Goal: Register for event/course

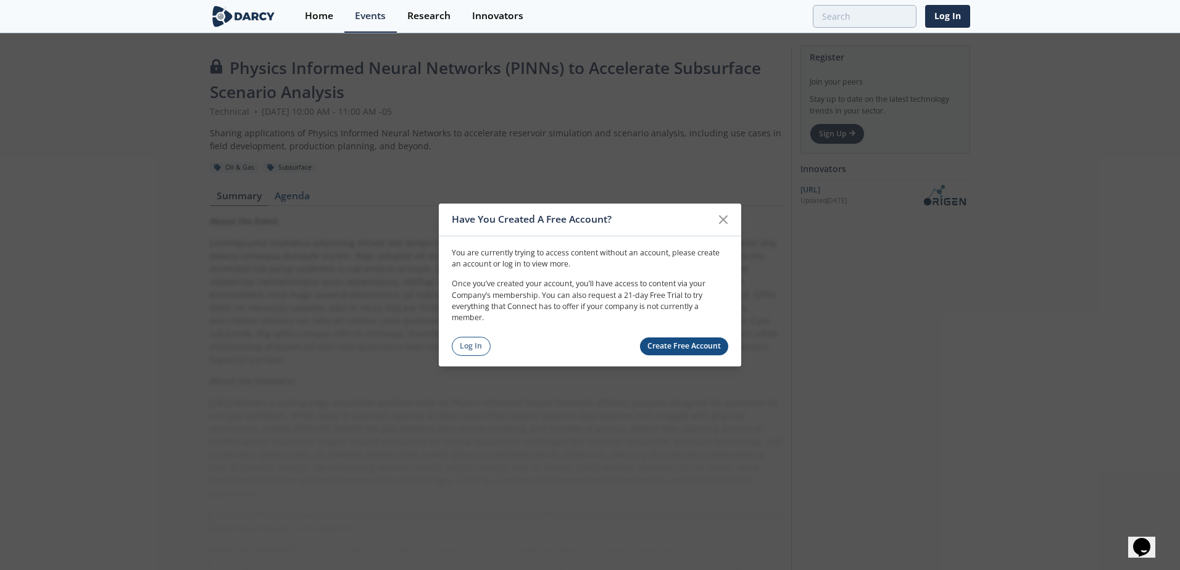
click at [680, 343] on link "Create Free Account" at bounding box center [684, 347] width 89 height 18
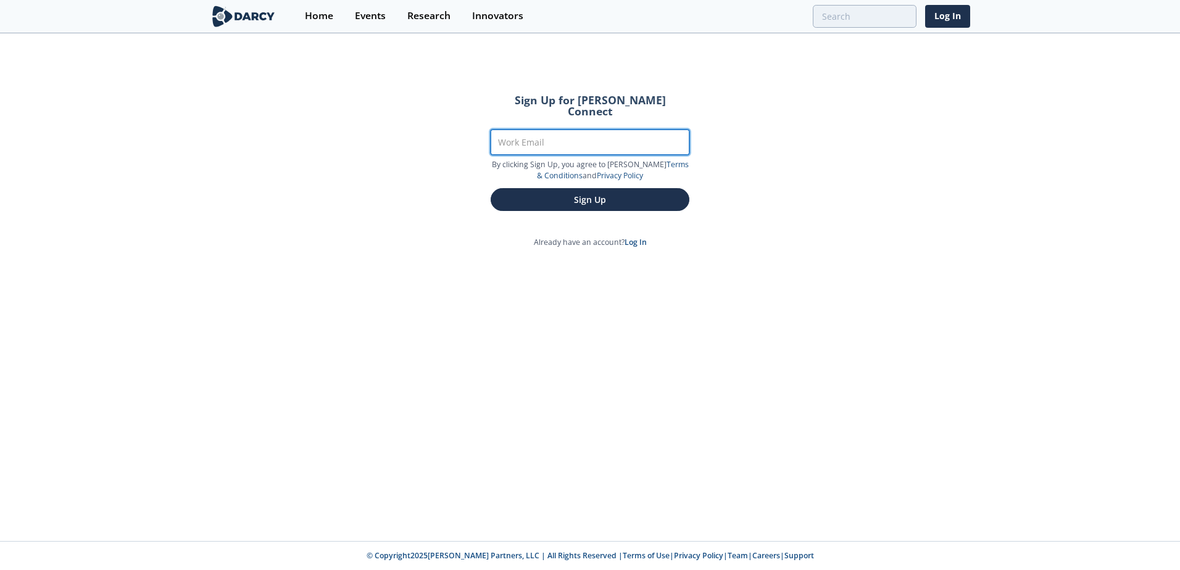
click at [540, 130] on input "Work Email" at bounding box center [590, 142] width 199 height 25
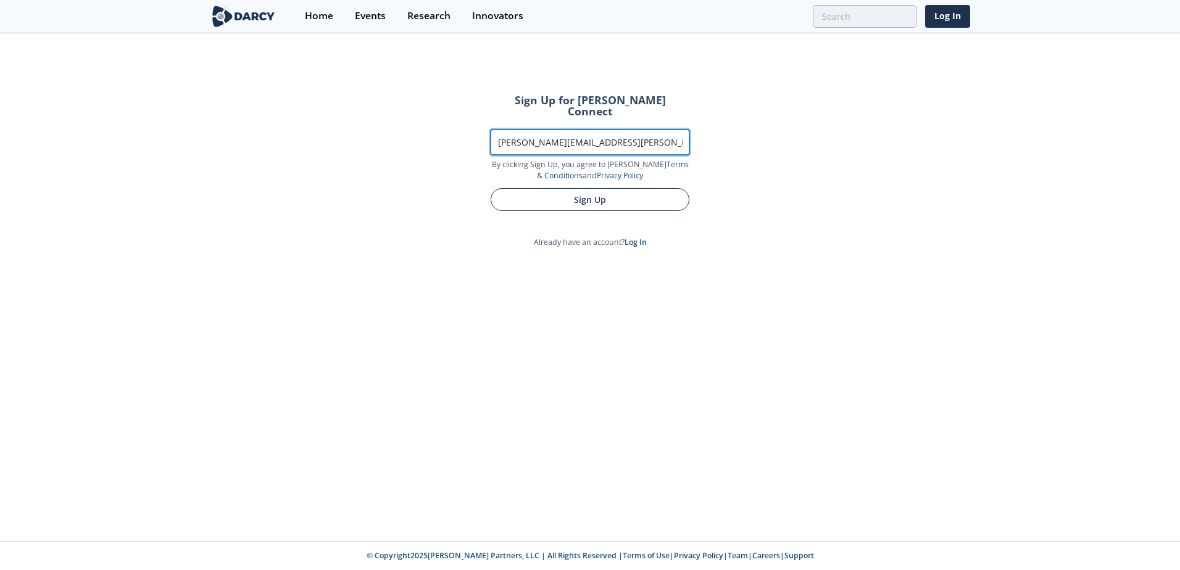
type input "[PERSON_NAME][EMAIL_ADDRESS][PERSON_NAME][DOMAIN_NAME]"
click at [559, 192] on button "Sign Up" at bounding box center [590, 199] width 199 height 23
click at [599, 188] on button "Sign Up" at bounding box center [590, 199] width 199 height 23
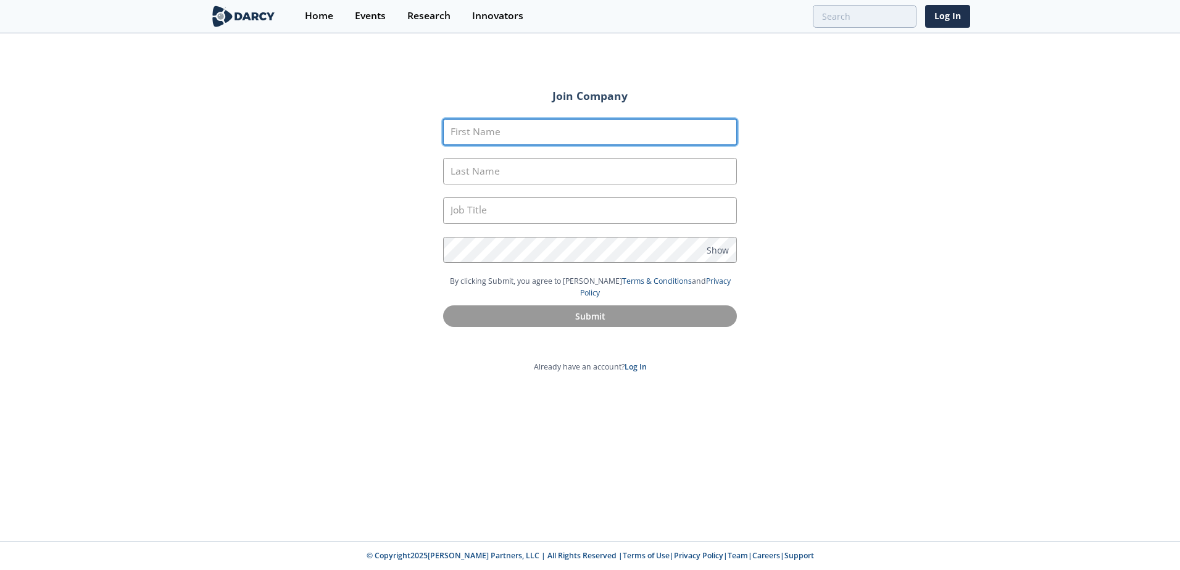
click at [532, 122] on input "First Name" at bounding box center [590, 132] width 294 height 27
type input "[PERSON_NAME]"
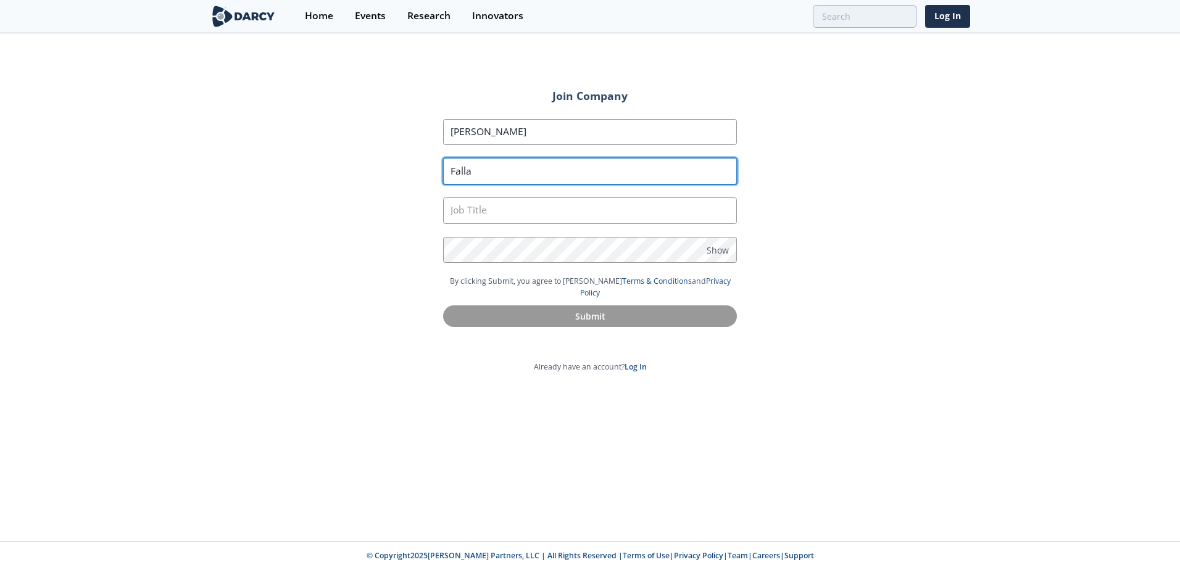
type input "Falla"
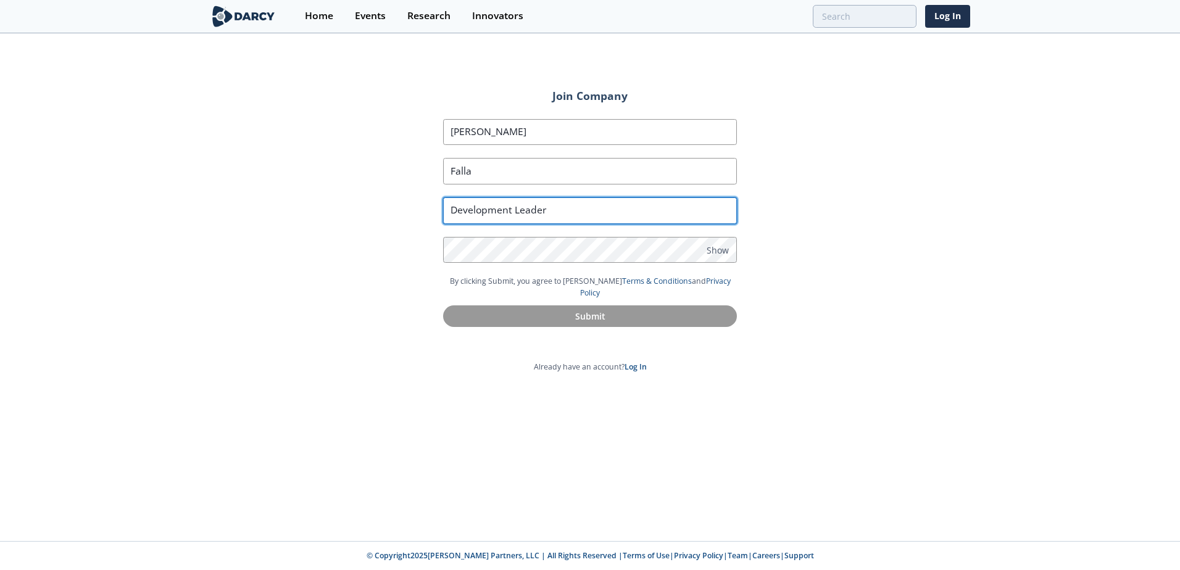
type input "Development Leader"
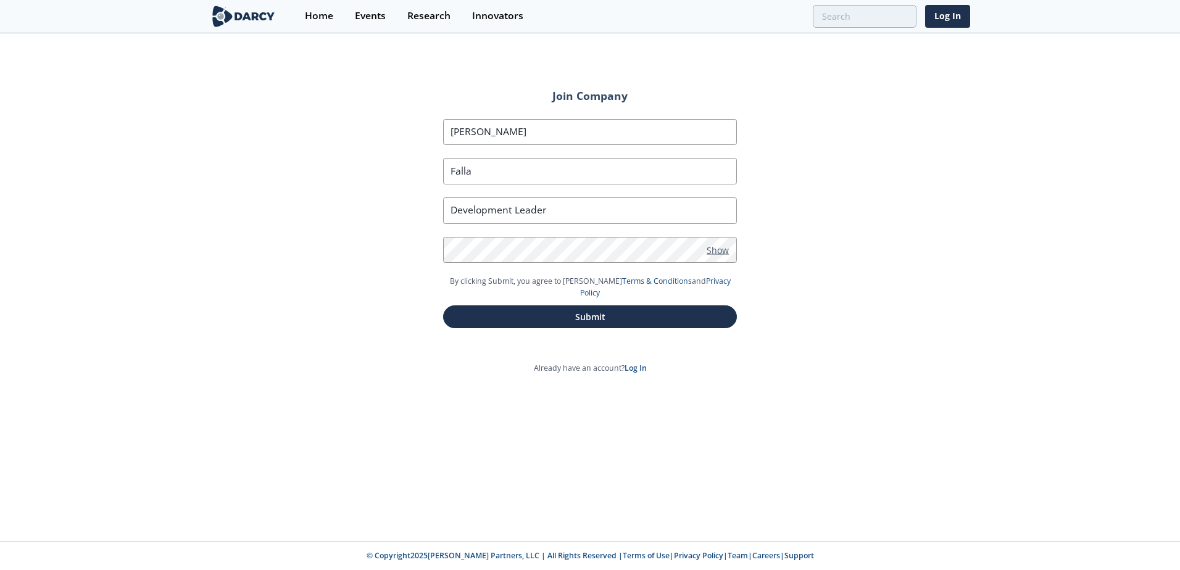
click at [716, 247] on span "Show" at bounding box center [718, 249] width 22 height 13
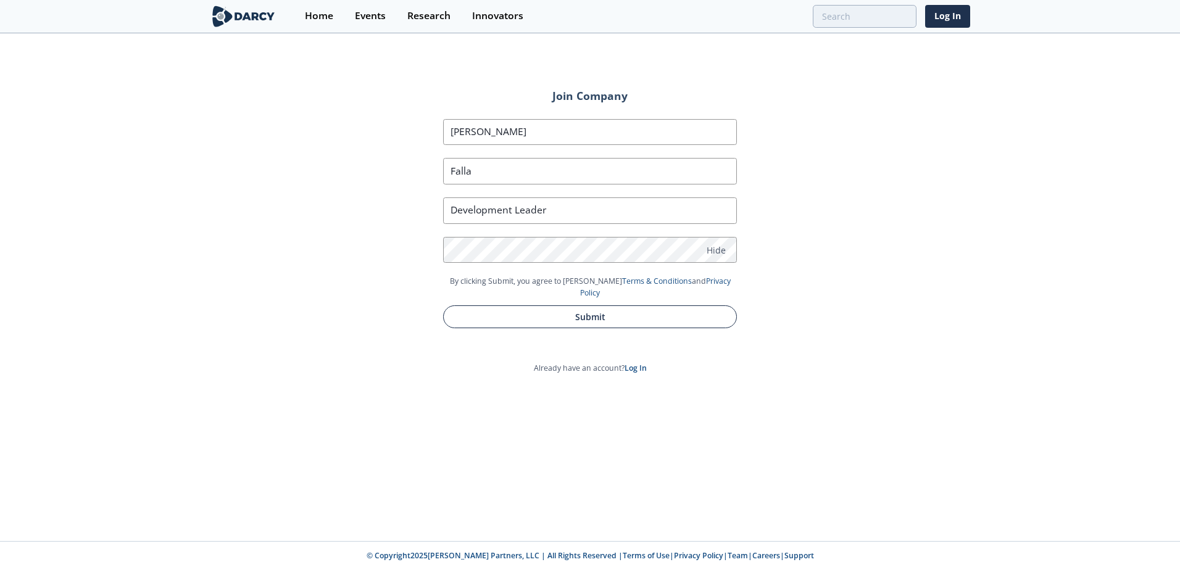
click at [583, 306] on button "Submit" at bounding box center [590, 317] width 294 height 23
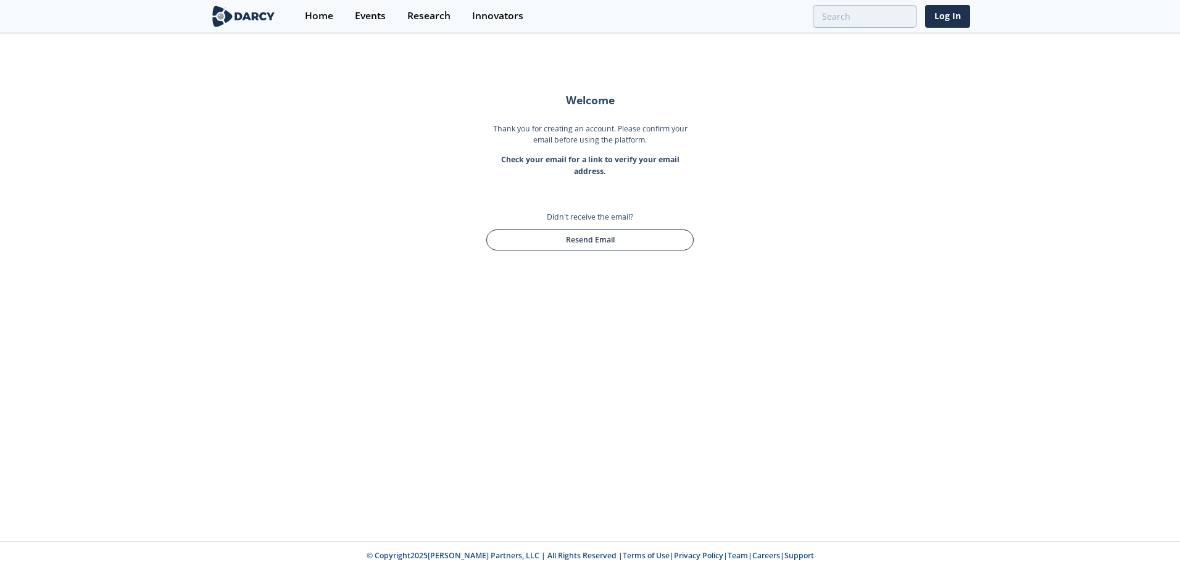
click at [569, 241] on button "Resend Email" at bounding box center [589, 240] width 207 height 21
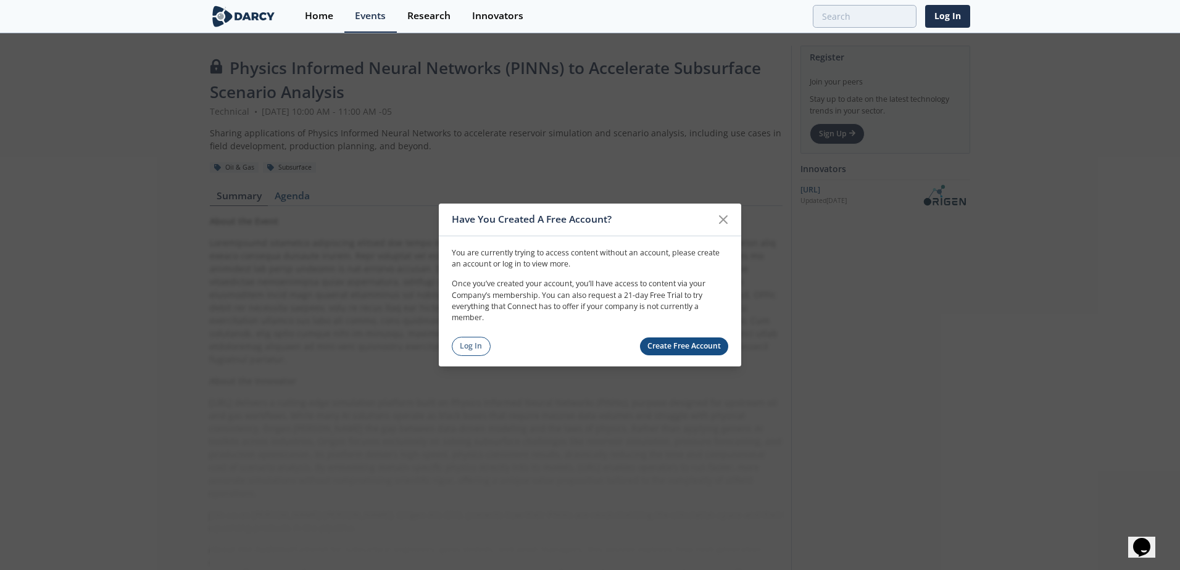
click at [733, 221] on div at bounding box center [723, 219] width 23 height 23
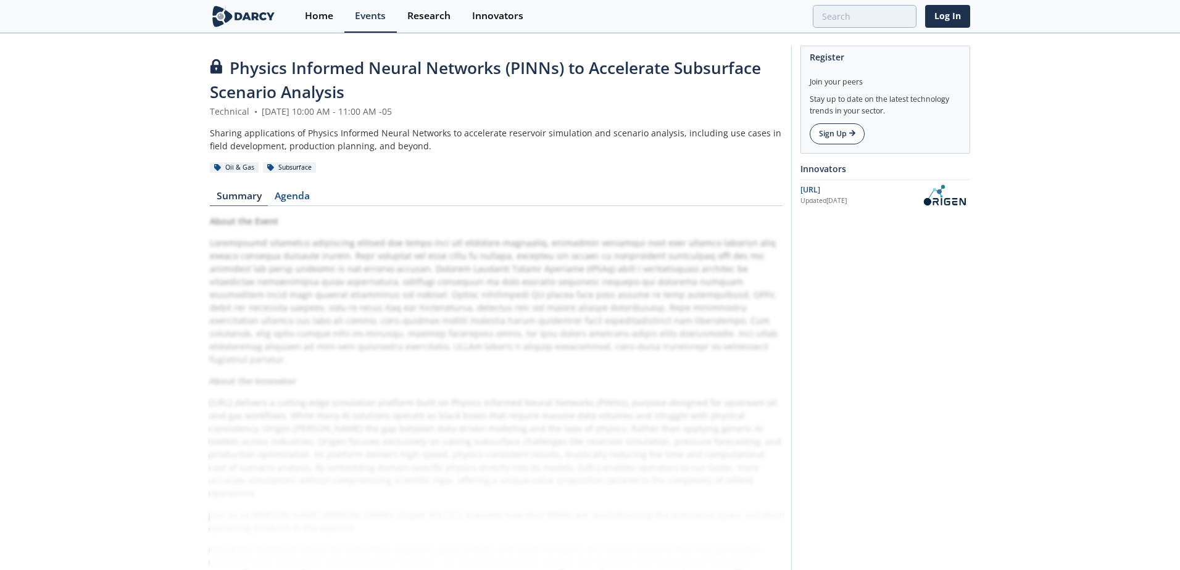
click at [841, 141] on link "Sign Up" at bounding box center [837, 133] width 55 height 21
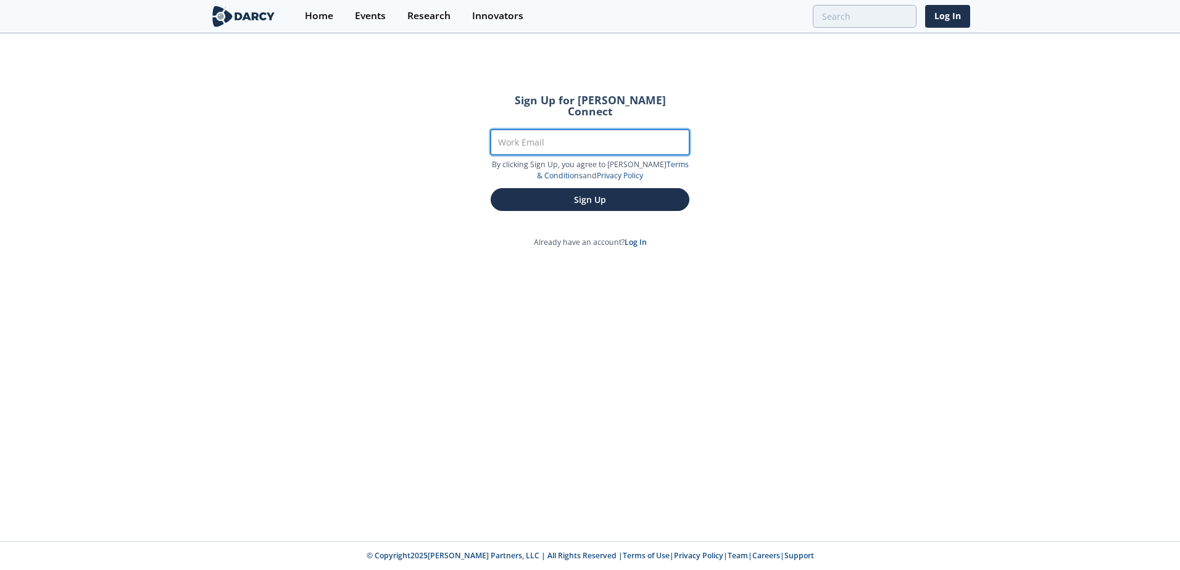
click at [586, 138] on input "Work Email" at bounding box center [590, 142] width 199 height 25
type input "[PERSON_NAME][EMAIL_ADDRESS][PERSON_NAME][DOMAIN_NAME]"
click at [491, 188] on button "Sign Up" at bounding box center [590, 199] width 199 height 23
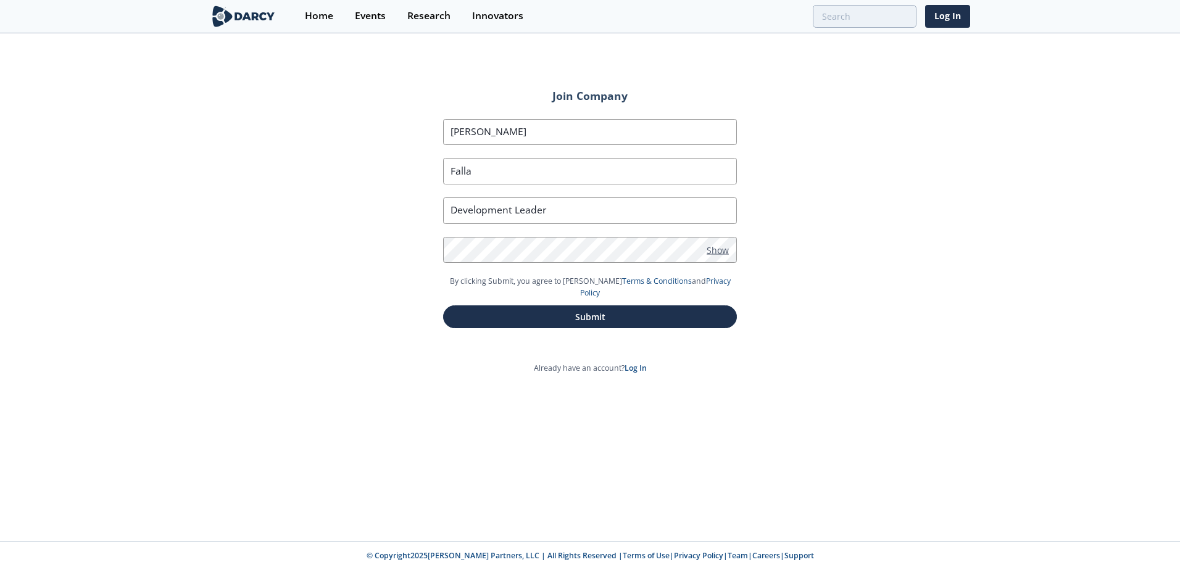
click at [719, 243] on span "Show" at bounding box center [718, 249] width 22 height 13
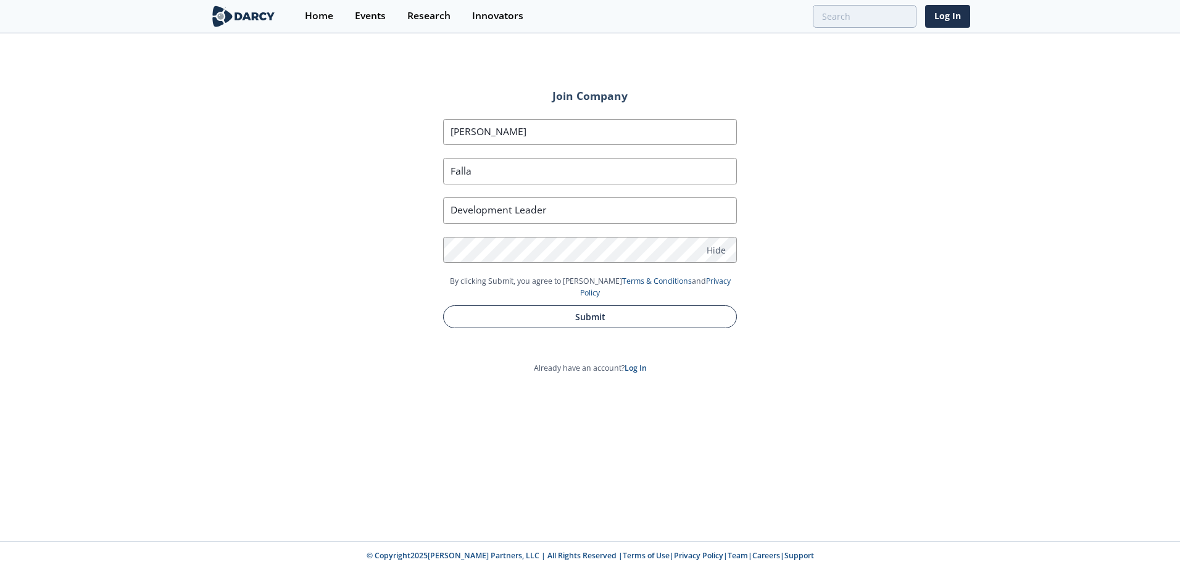
click at [606, 306] on button "Submit" at bounding box center [590, 317] width 294 height 23
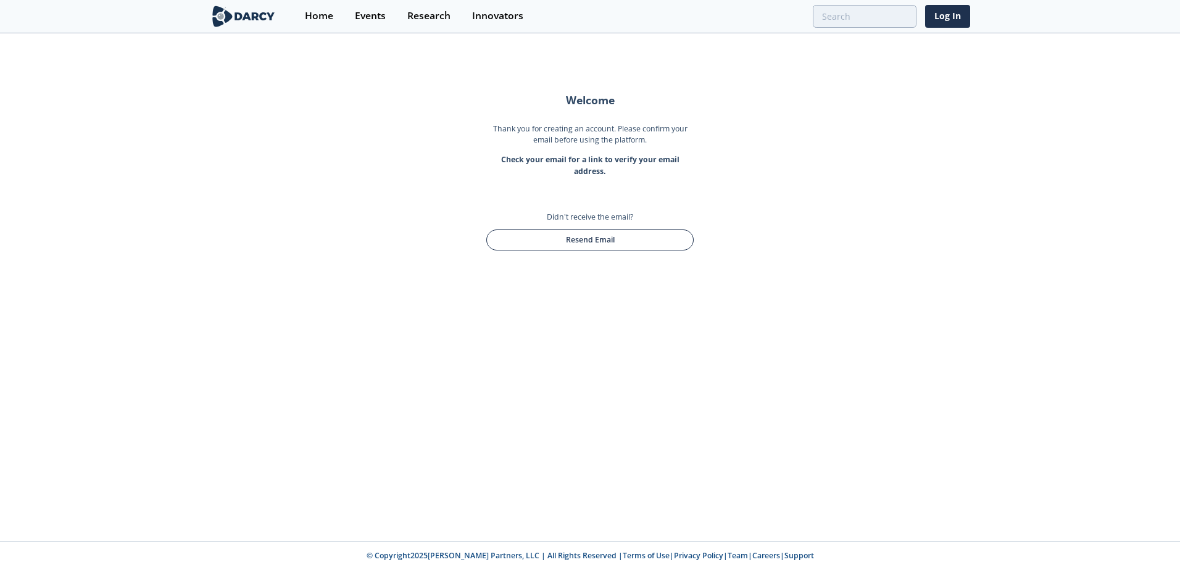
click at [591, 242] on button "Resend Email" at bounding box center [589, 240] width 207 height 21
